Goal: Task Accomplishment & Management: Manage account settings

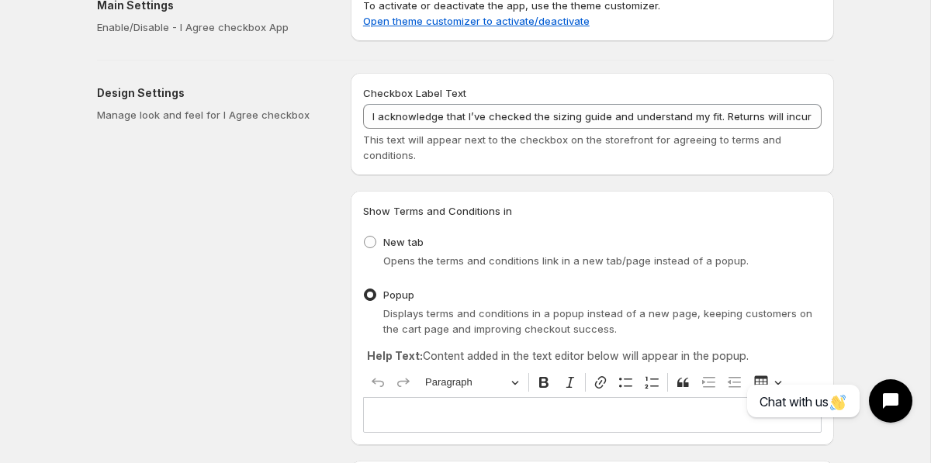
scroll to position [37, 0]
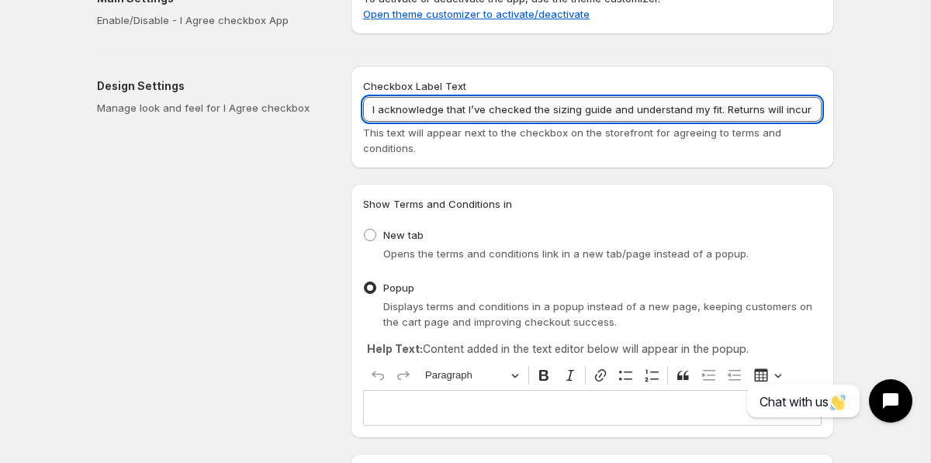
click at [505, 109] on input "I acknowledge that I’ve checked the sizing guide and understand my fit. Returns…" at bounding box center [592, 109] width 459 height 25
drag, startPoint x: 500, startPoint y: 109, endPoint x: 320, endPoint y: 106, distance: 180.0
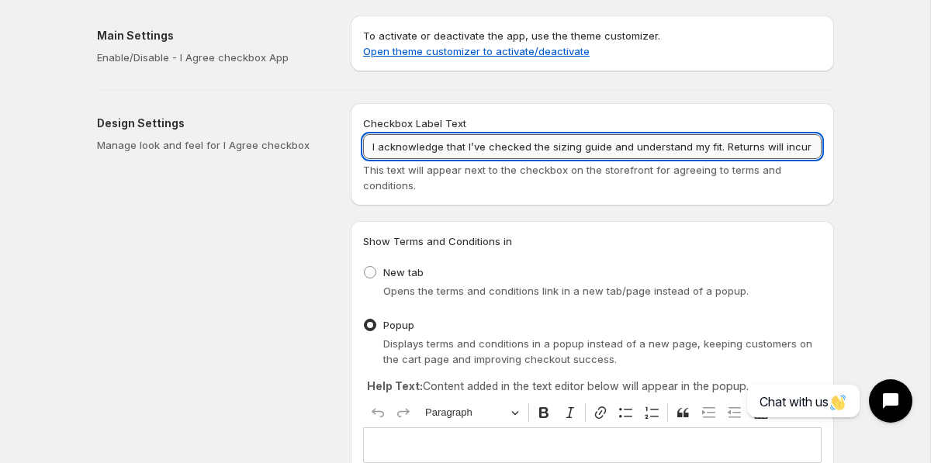
click at [415, 148] on input "I acknowledge that I’ve checked the sizing guide and understand my fit. Returns…" at bounding box center [592, 146] width 459 height 25
click at [409, 149] on input "I acknowledge that I’ve checked the sizing guide and understand my fit. Returns…" at bounding box center [592, 146] width 459 height 25
drag, startPoint x: 401, startPoint y: 149, endPoint x: 890, endPoint y: 149, distance: 488.8
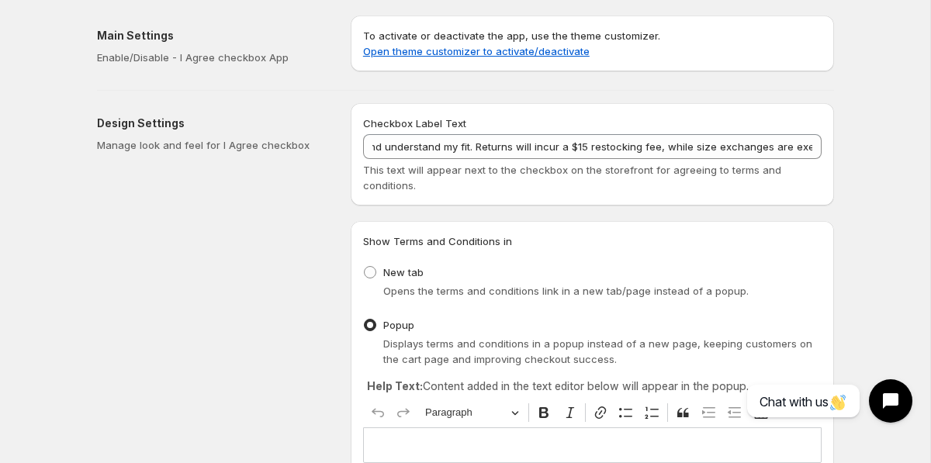
scroll to position [0, 0]
